Goal: Information Seeking & Learning: Check status

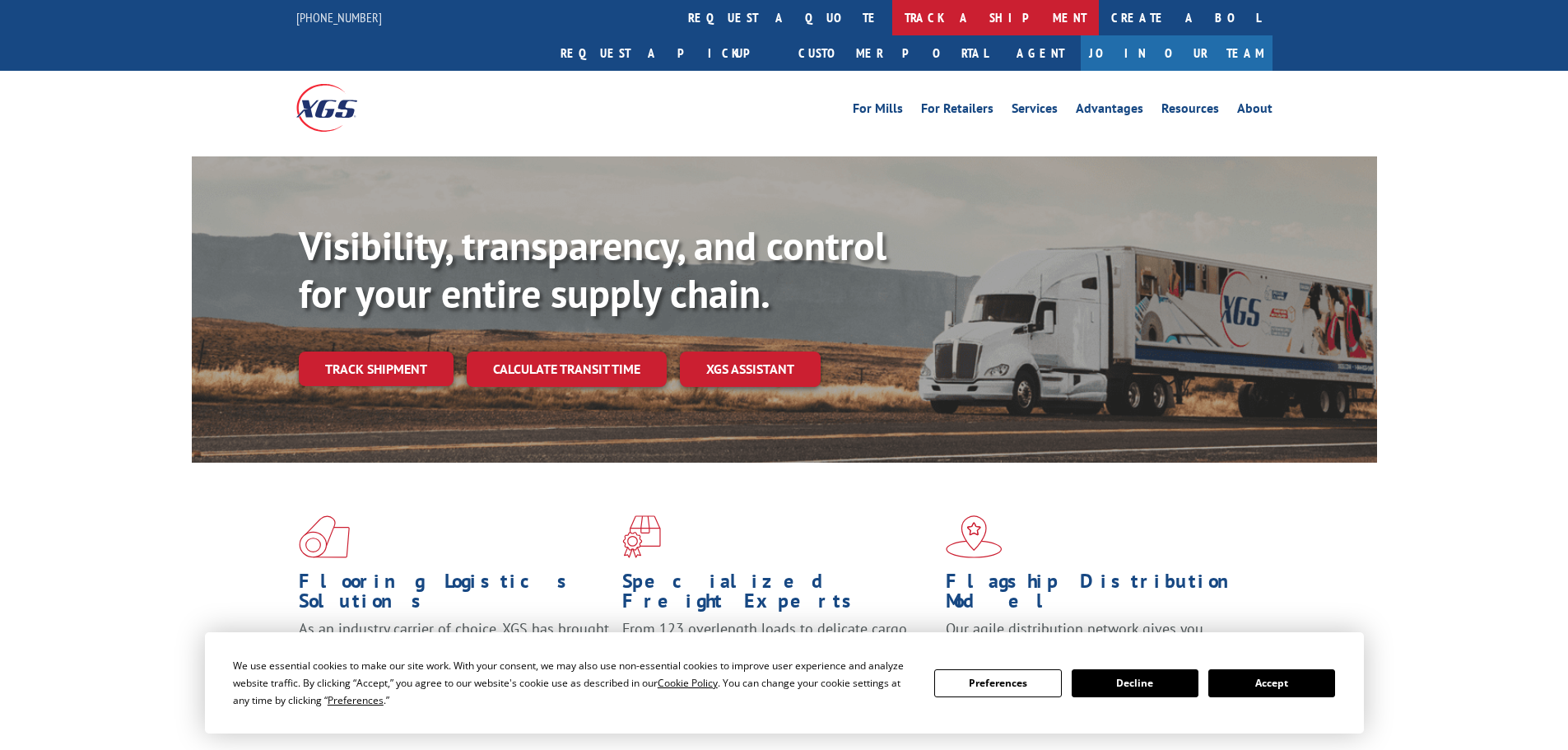
click at [892, 20] on link "track a shipment" at bounding box center [996, 18] width 207 height 35
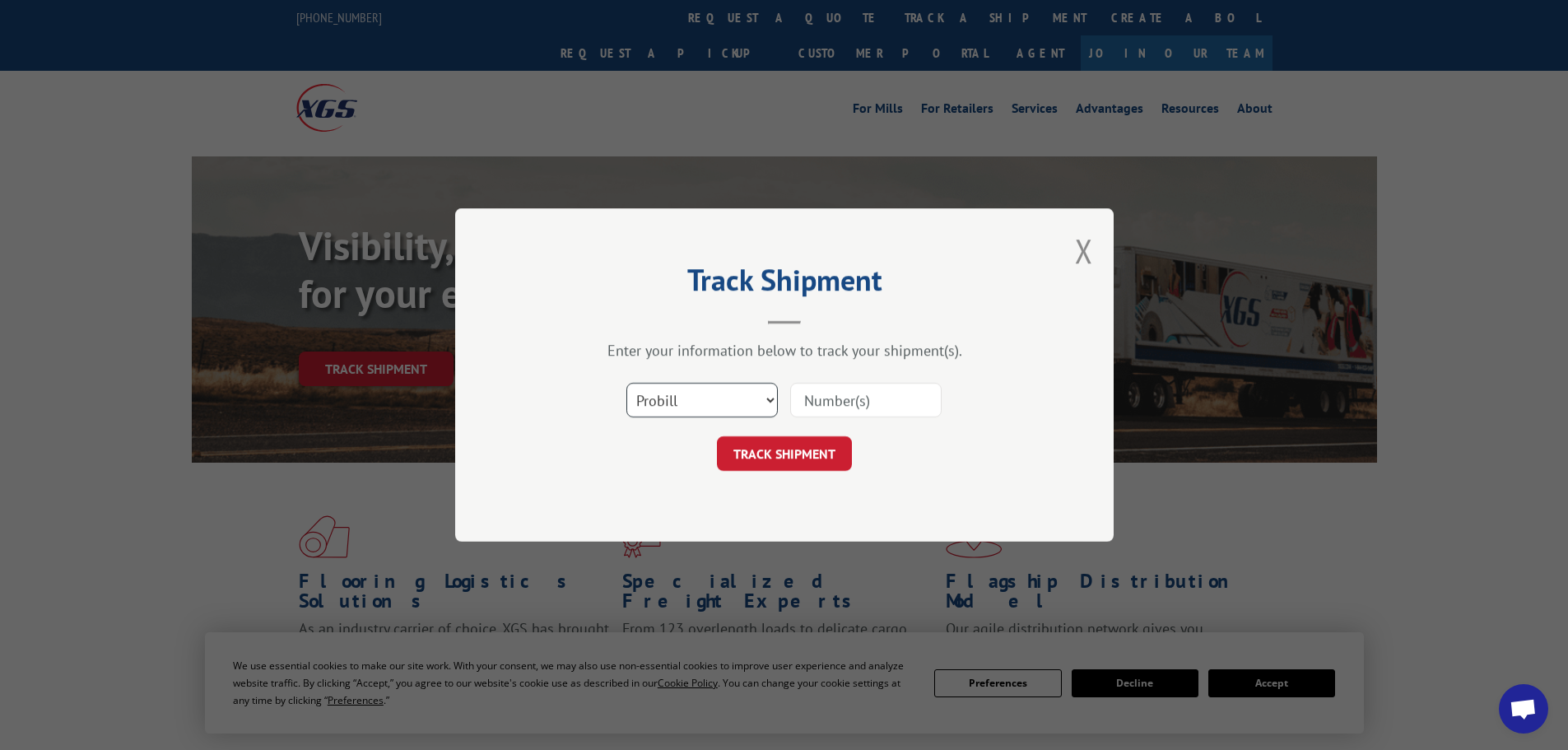
click at [694, 399] on select "Select category... Probill BOL PO" at bounding box center [701, 399] width 151 height 34
select select "bol"
click at [626, 383] on select "Select category... Probill BOL PO" at bounding box center [701, 399] width 151 height 34
click at [861, 413] on input at bounding box center [865, 399] width 151 height 34
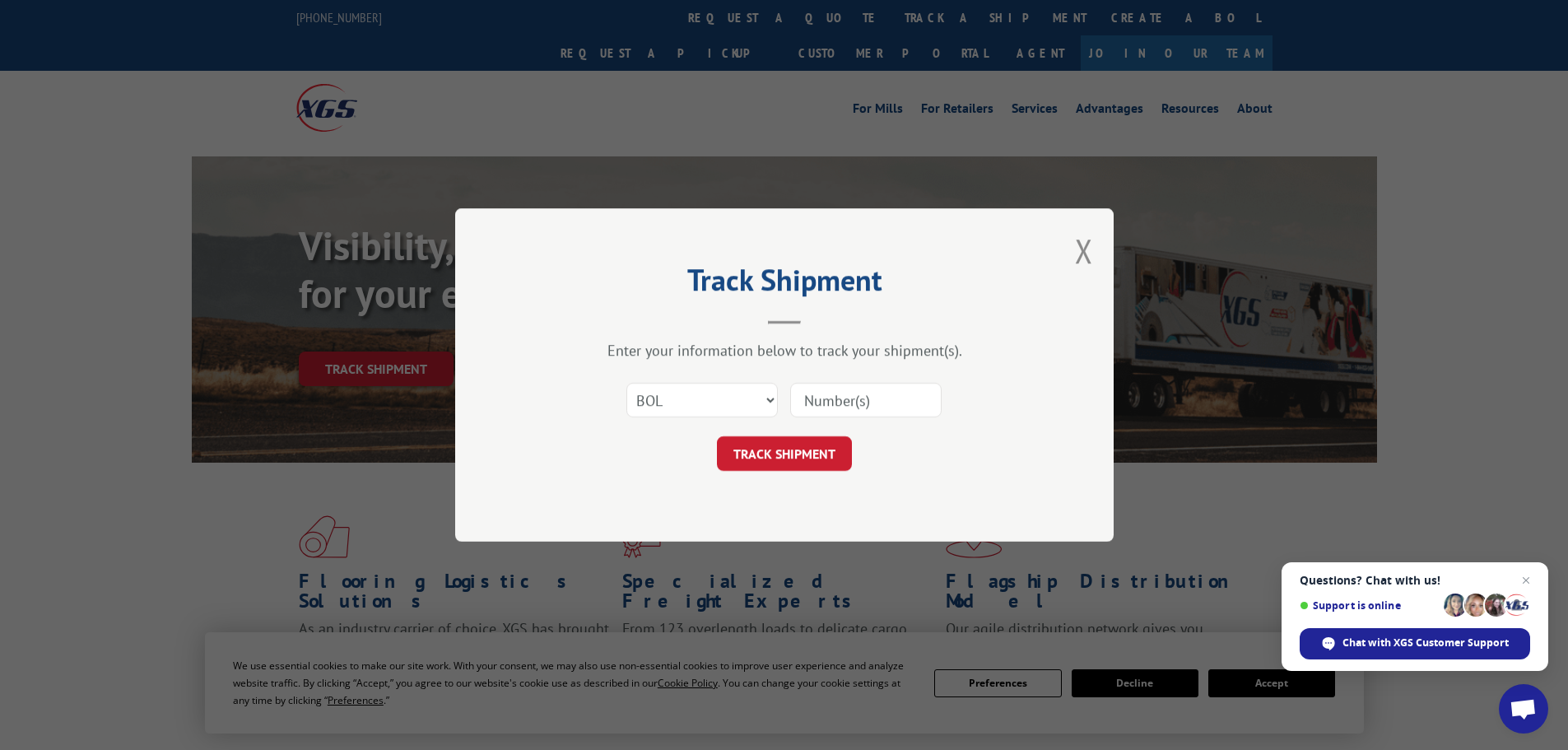
paste input "5126359"
type input "5126359"
click at [776, 466] on button "TRACK SHIPMENT" at bounding box center [784, 453] width 135 height 34
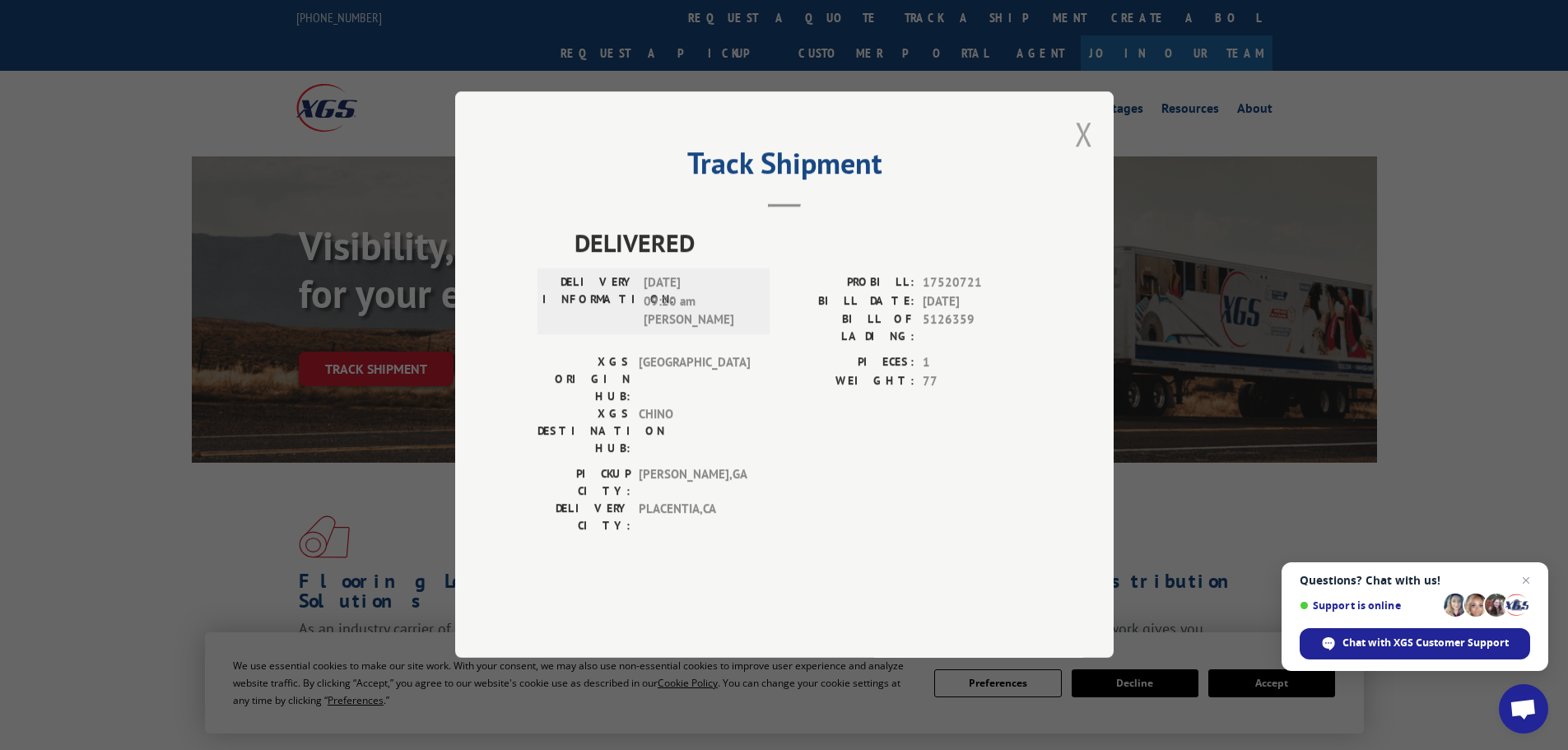
click at [1085, 155] on button "Close modal" at bounding box center [1084, 133] width 18 height 43
